Goal: Use online tool/utility

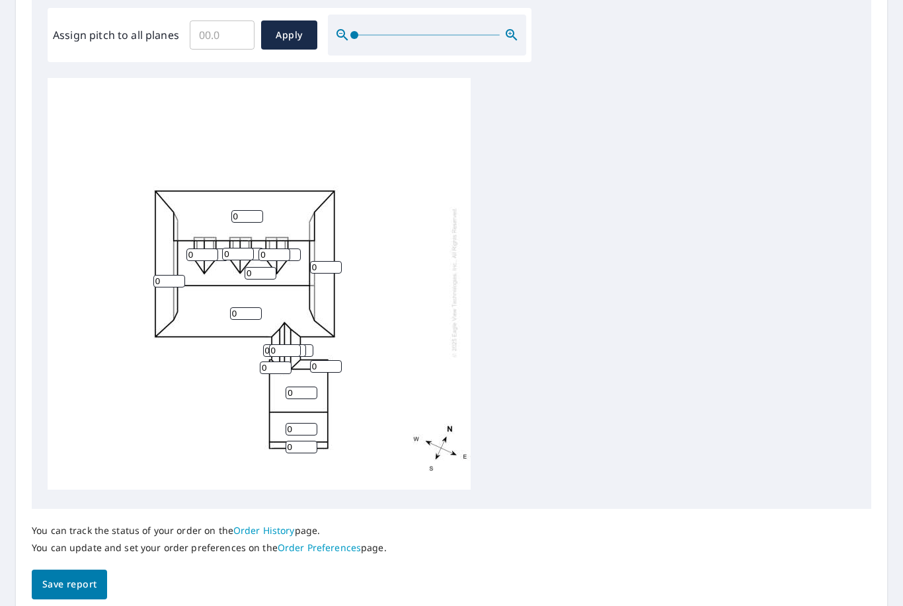
scroll to position [397, 0]
click at [330, 263] on input "0" at bounding box center [326, 269] width 32 height 13
type input "3"
click at [292, 346] on input "0" at bounding box center [285, 352] width 32 height 13
type input "3"
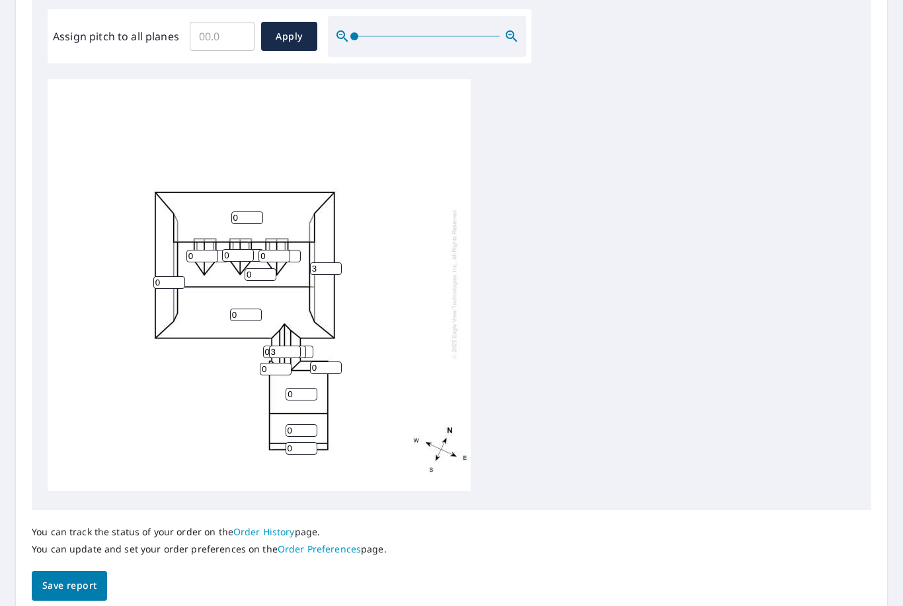
click at [243, 212] on input "0" at bounding box center [247, 218] width 32 height 13
type input "8"
click at [173, 262] on div "8 0 0 3 0 0 0 0 0 0 0 0 0 0 0 0 0 0 3 0" at bounding box center [259, 283] width 423 height 415
click at [169, 276] on input "0" at bounding box center [169, 282] width 32 height 13
type input "3"
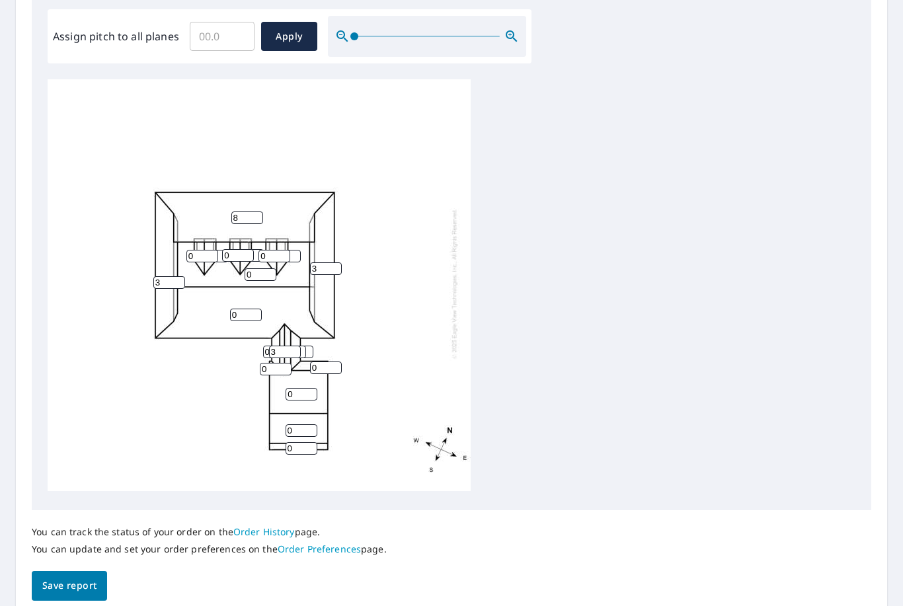
click at [605, 291] on div "8 0 0 3 3 0 0 0 0 0 0 0 0 0 0 0 0 0 3 0" at bounding box center [452, 286] width 808 height 415
click at [245, 309] on input "0" at bounding box center [246, 315] width 32 height 13
type input "8"
click at [614, 277] on div "8 8 0 3 3 0 0 0 0 0 0 0 0 0 0 0 0 0 3 0" at bounding box center [452, 286] width 808 height 415
click at [260, 268] on input "0" at bounding box center [261, 274] width 32 height 13
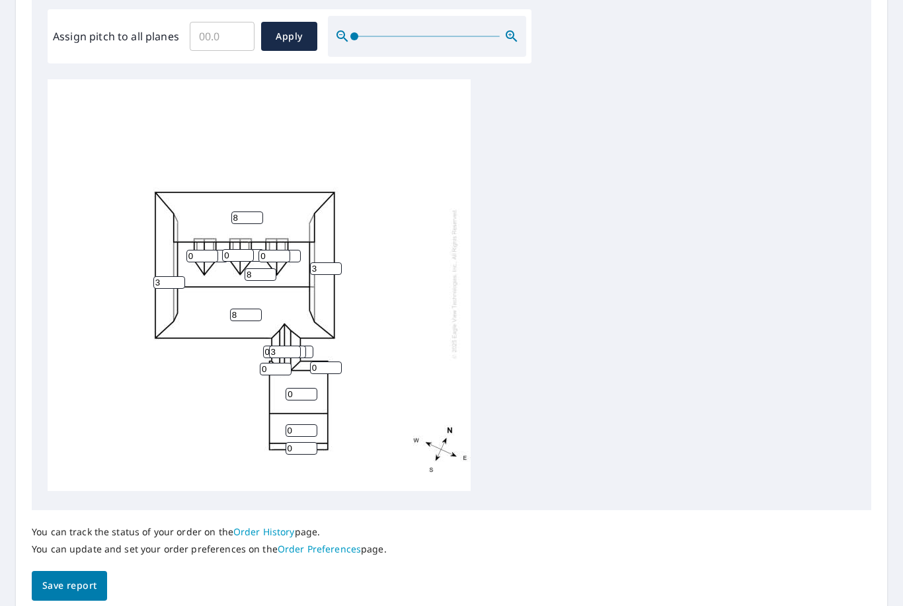
type input "8"
click at [277, 250] on input "0" at bounding box center [275, 256] width 32 height 13
type input "8"
click at [247, 249] on input "0" at bounding box center [238, 255] width 32 height 13
type input "8"
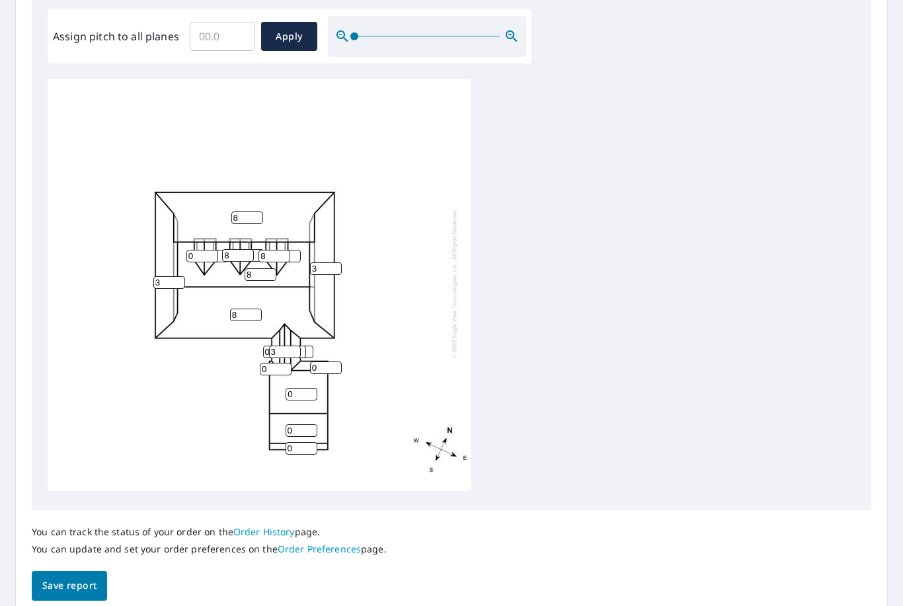
click at [210, 250] on input "0" at bounding box center [202, 256] width 32 height 13
type input "8"
click at [563, 269] on div "8 8 8 3 3 0 0 0 0 0 0 8 0 0 8 8 0 0 3 0" at bounding box center [452, 286] width 808 height 415
click at [296, 250] on input "0" at bounding box center [285, 256] width 32 height 13
type input "08"
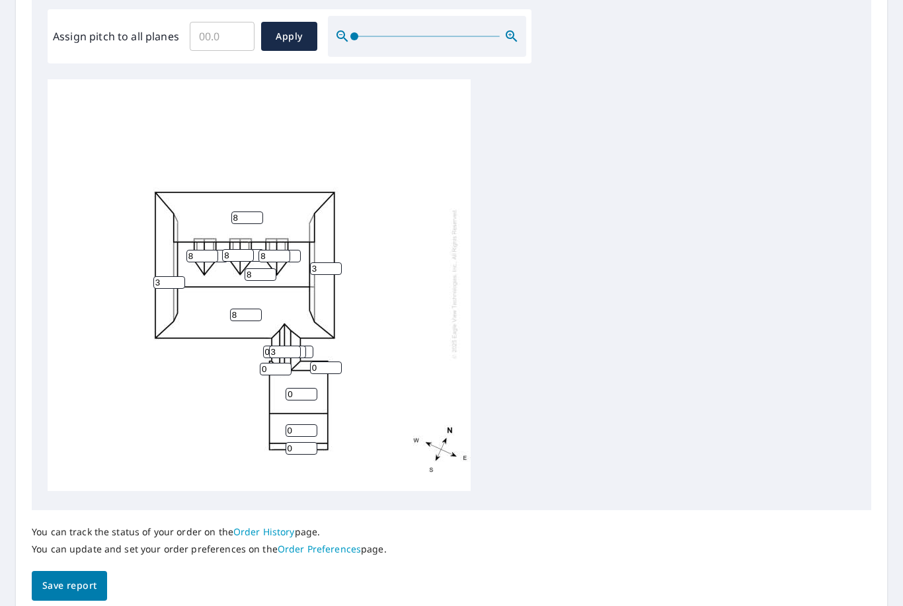
click at [579, 265] on div "8 8 8 3 3 0 0 0 0 08 0 8 0 0 8 8 0 0 3 0" at bounding box center [452, 286] width 808 height 415
click at [333, 362] on input "0" at bounding box center [326, 368] width 32 height 13
click at [305, 442] on input "0" at bounding box center [302, 448] width 32 height 13
type input "8"
click at [302, 425] on input "0" at bounding box center [302, 431] width 32 height 13
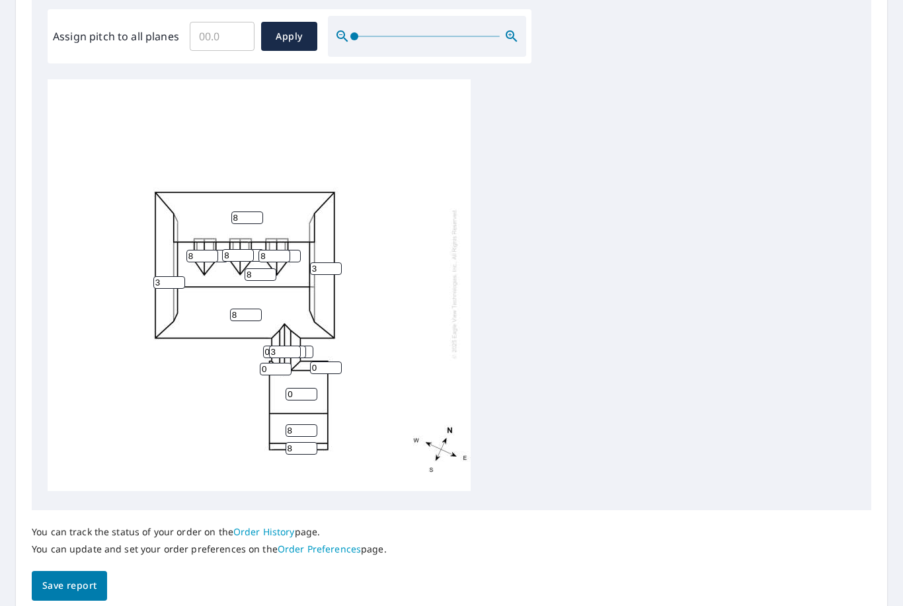
type input "8"
click at [302, 388] on input "0" at bounding box center [302, 394] width 32 height 13
type input "8"
click at [576, 333] on div "8 8 8 3 3 8 8 8 0 08 0 8 0 0 8 8 0 0 3 0" at bounding box center [452, 286] width 808 height 415
click at [324, 362] on input "0" at bounding box center [326, 368] width 32 height 13
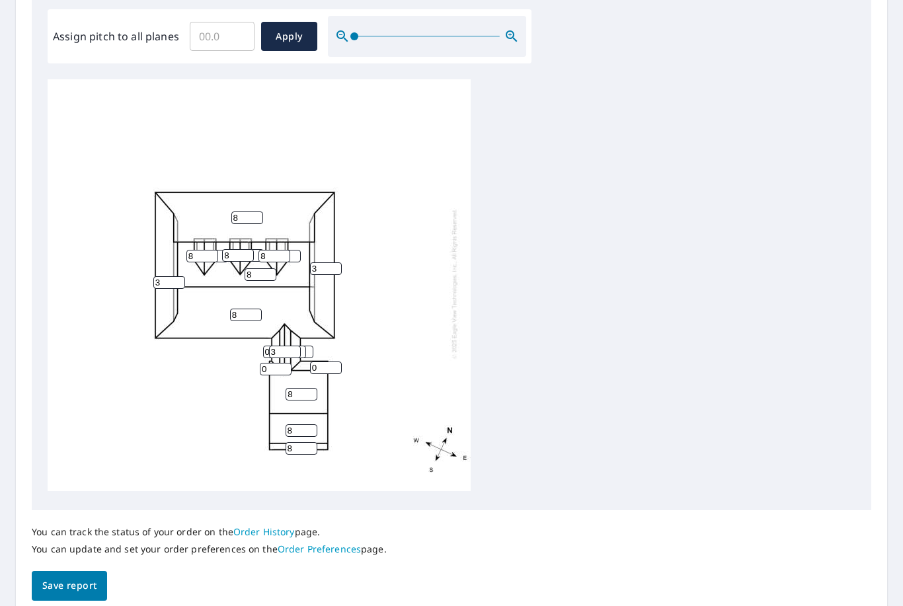
click at [306, 346] on input "0" at bounding box center [290, 352] width 32 height 13
click at [311, 346] on input "0" at bounding box center [298, 352] width 32 height 13
type input "3"
click at [616, 332] on div "8 8 8 3 3 8 8 8 0 08 0 8 3 0 8 8 0 0 3 0" at bounding box center [452, 286] width 808 height 415
click at [267, 348] on input "0" at bounding box center [279, 352] width 32 height 13
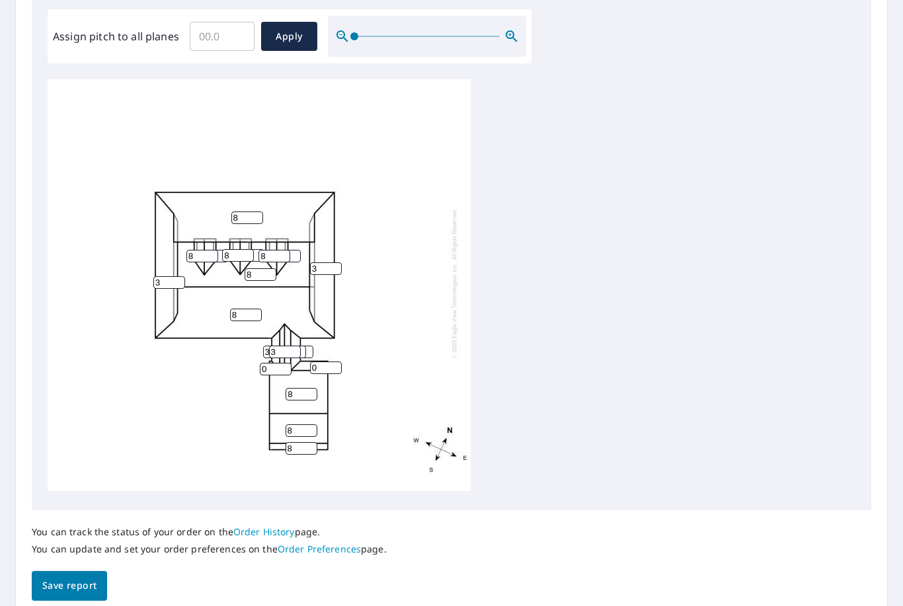
type input "3"
click at [659, 331] on div "8 8 8 3 3 8 8 8 0 08 0 8 3 0 8 8 0 3 3 0" at bounding box center [452, 286] width 808 height 415
click at [335, 362] on input "0" at bounding box center [326, 368] width 32 height 13
type input "3"
click at [618, 367] on div "8 8 8 3 3 8 8 8 0 08 0 8 3 3 8 8 0 3 3 0" at bounding box center [452, 286] width 808 height 415
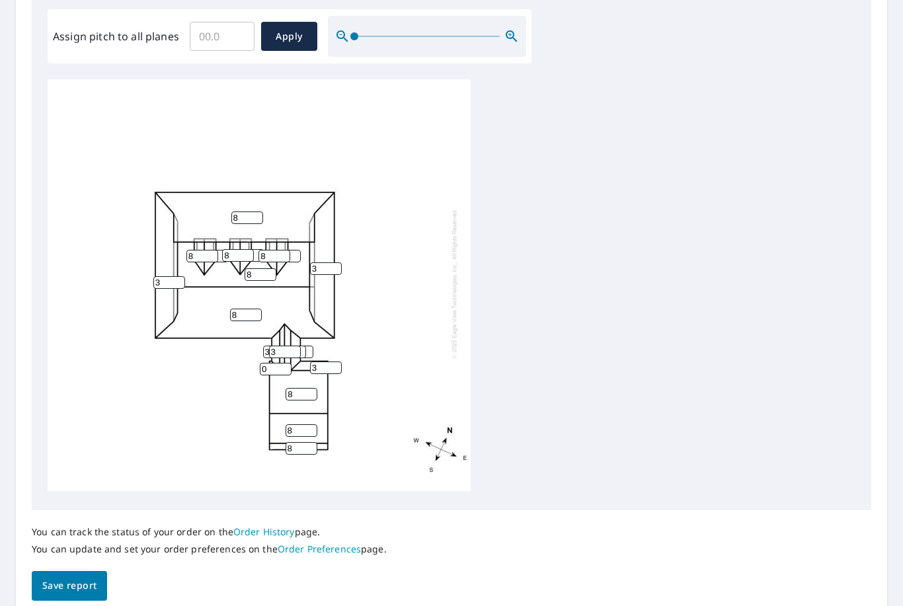
click at [284, 363] on input "0" at bounding box center [276, 369] width 32 height 13
type input "3"
click at [657, 356] on div "8 8 8 3 3 8 8 8 0 08 0 8 3 3 8 8 0 3 3 3" at bounding box center [452, 286] width 808 height 415
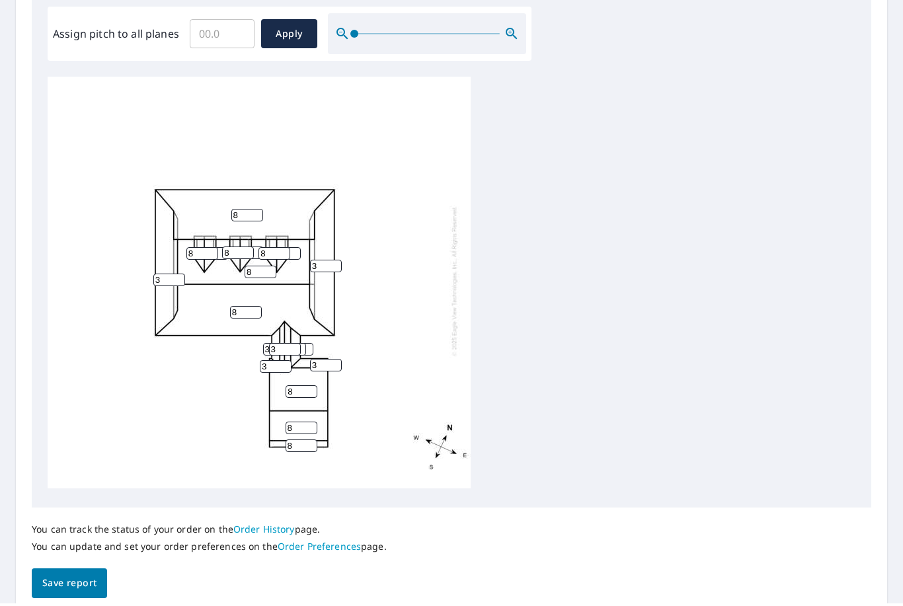
scroll to position [0, 0]
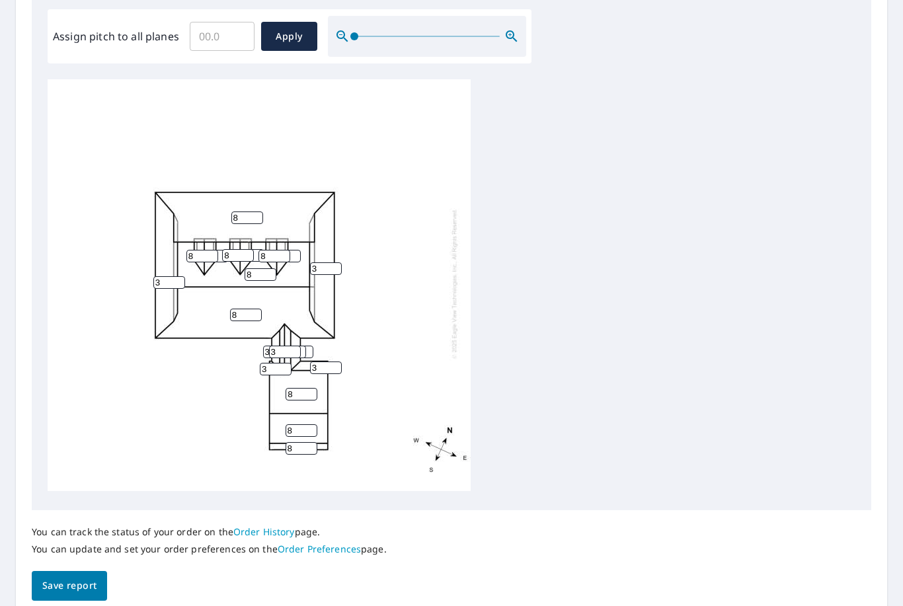
click at [78, 578] on span "Save report" at bounding box center [69, 586] width 54 height 17
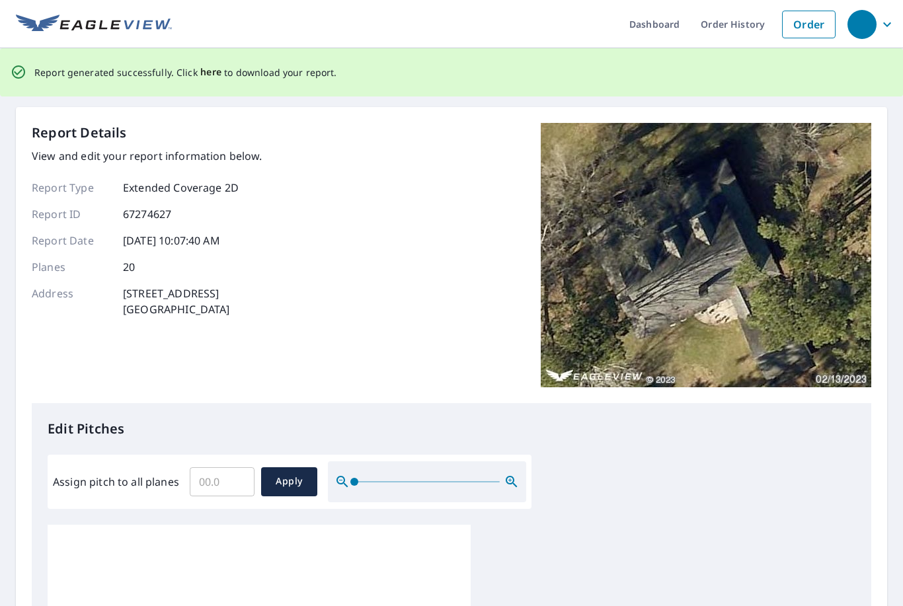
click at [206, 79] on span "here" at bounding box center [211, 72] width 22 height 17
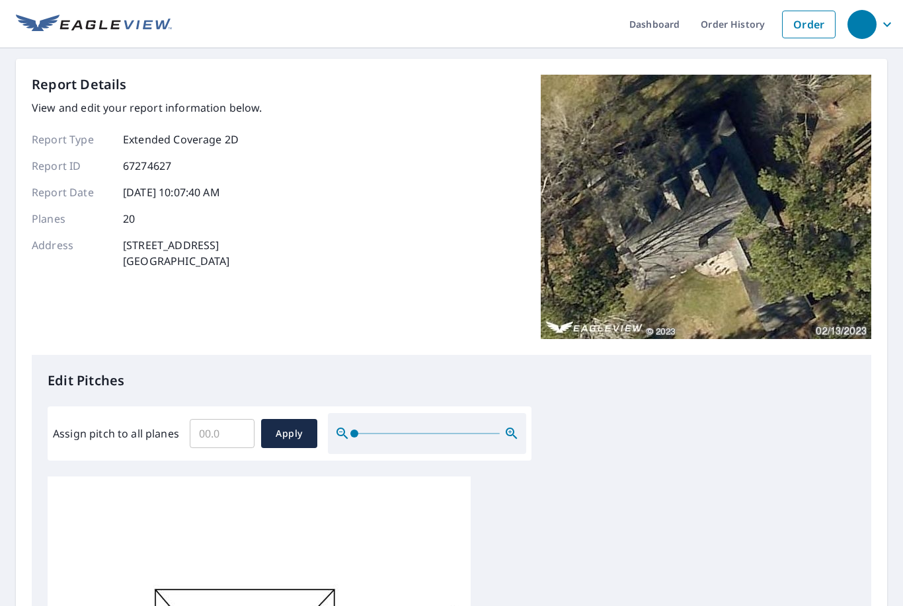
click at [602, 19] on ul "Dashboard Order History Order" at bounding box center [507, 24] width 671 height 48
